Goal: Transaction & Acquisition: Purchase product/service

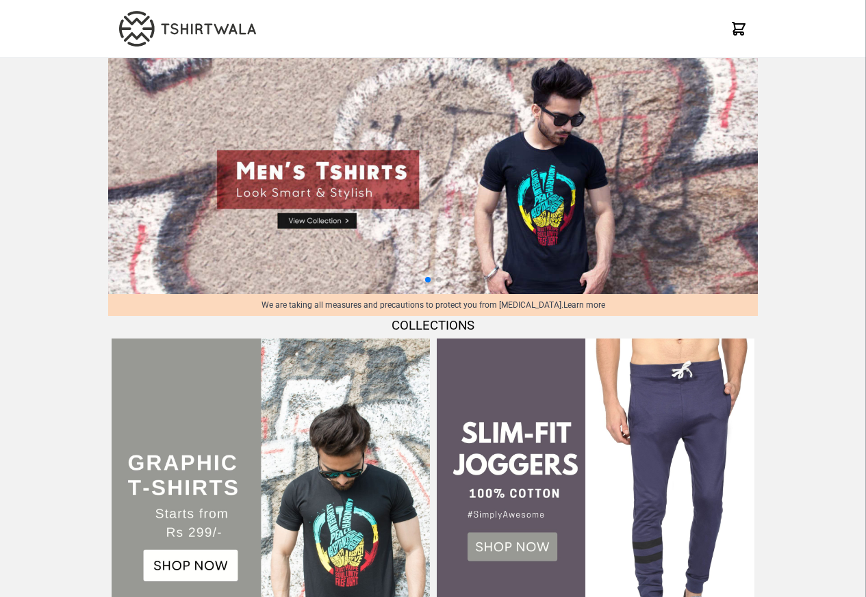
click at [319, 219] on img at bounding box center [432, 176] width 649 height 236
select select "*********"
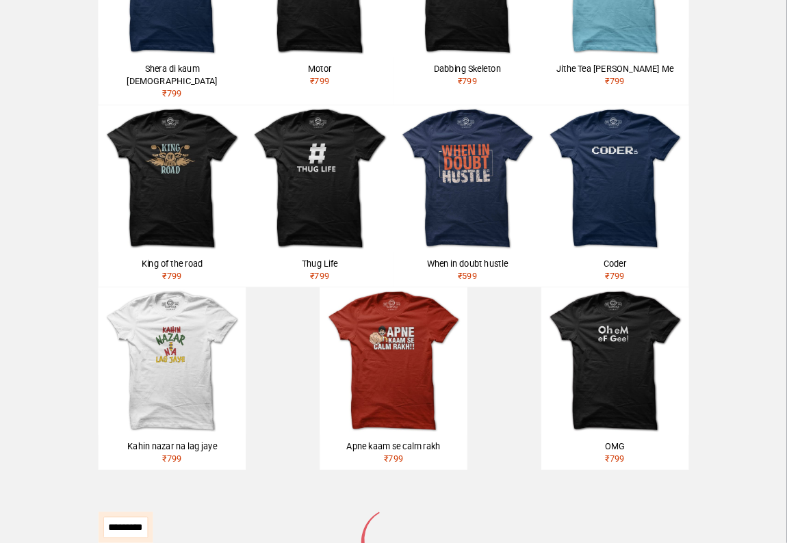
scroll to position [410, 0]
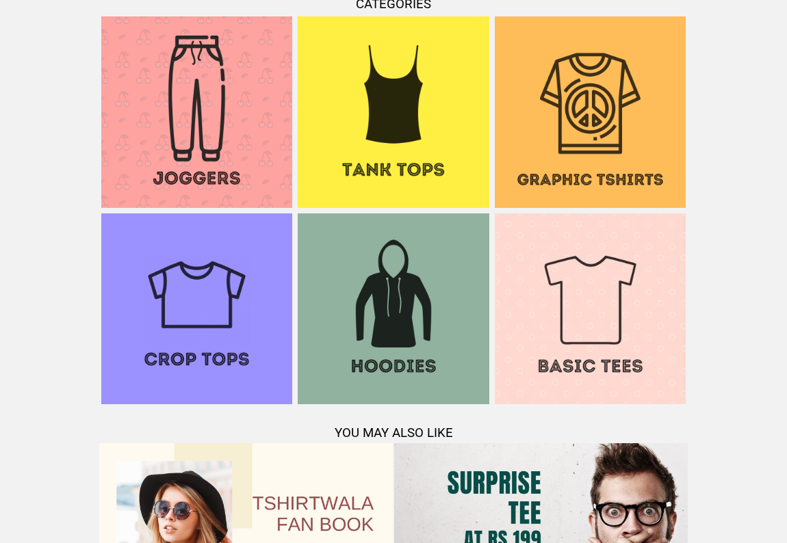
scroll to position [970, 0]
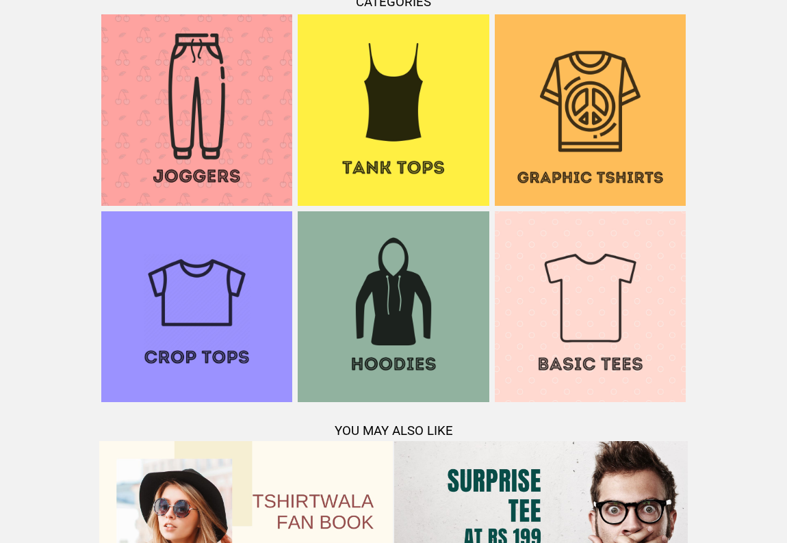
click at [576, 352] on img at bounding box center [591, 307] width 192 height 192
click at [560, 12] on td at bounding box center [590, 110] width 197 height 197
click at [595, 181] on img at bounding box center [591, 110] width 192 height 192
click at [163, 417] on p at bounding box center [394, 413] width 591 height 16
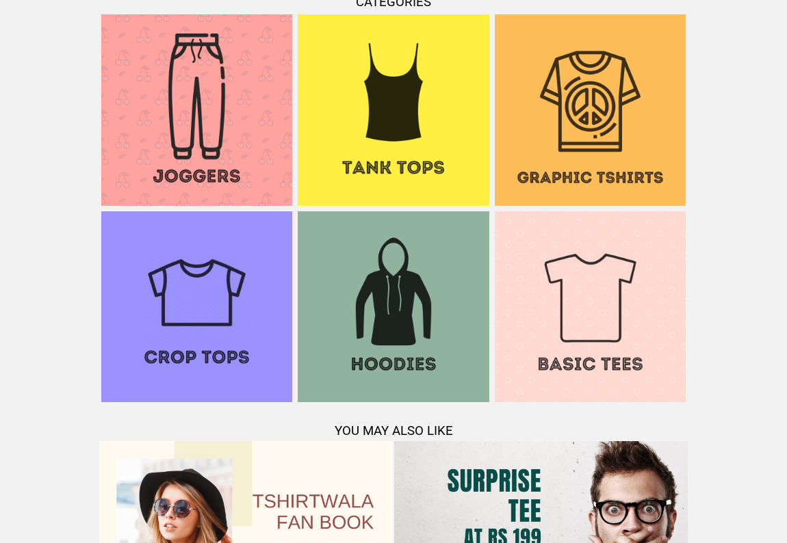
click at [153, 32] on img at bounding box center [197, 110] width 192 height 192
click at [587, 179] on img at bounding box center [591, 110] width 192 height 192
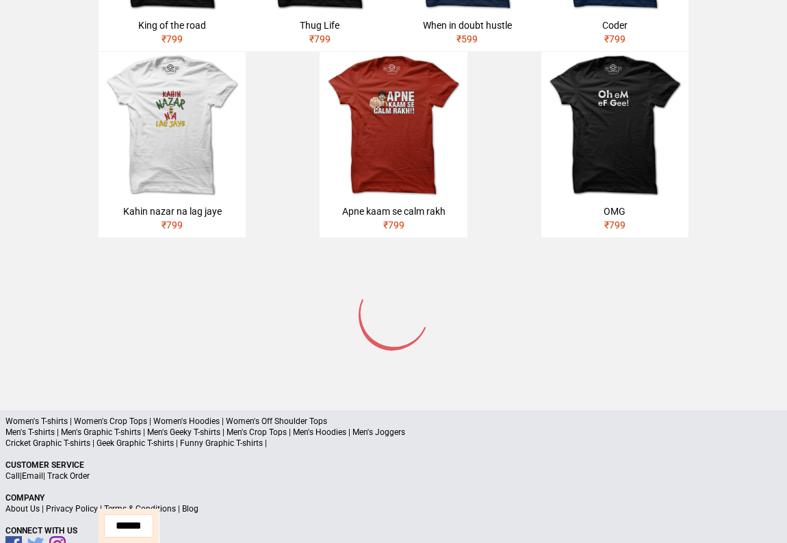
scroll to position [648, 0]
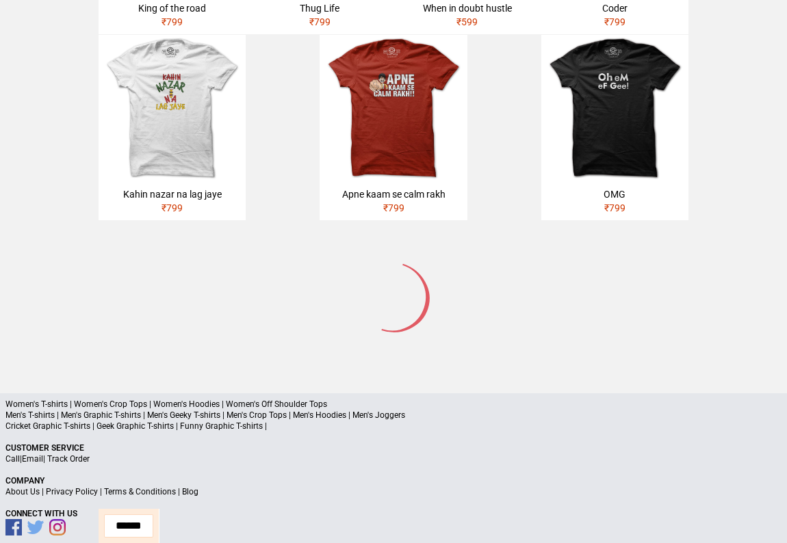
click at [348, 417] on div "Women's T-shirts | Women's Crop Tops | Women's Hoodies | Women's Off Shoulder T…" at bounding box center [393, 476] width 787 height 164
click at [352, 417] on div "Women's T-shirts | Women's Crop Tops | Women's Hoodies | Women's Off Shoulder T…" at bounding box center [393, 476] width 787 height 164
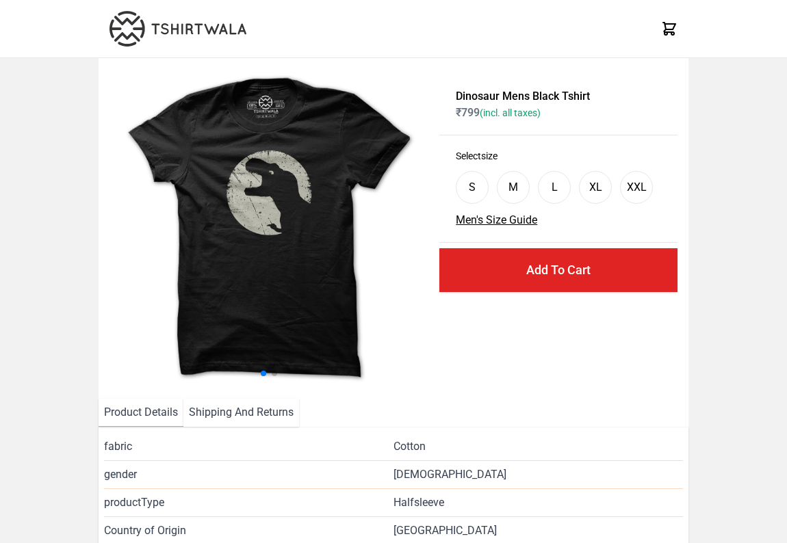
scroll to position [194, 0]
